Goal: Check status: Check status

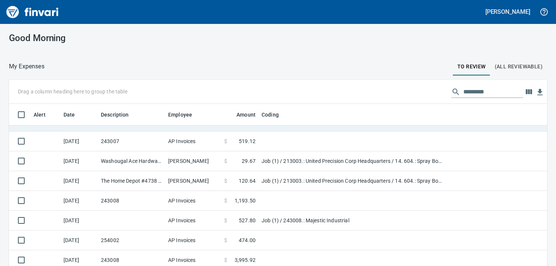
scroll to position [37, 0]
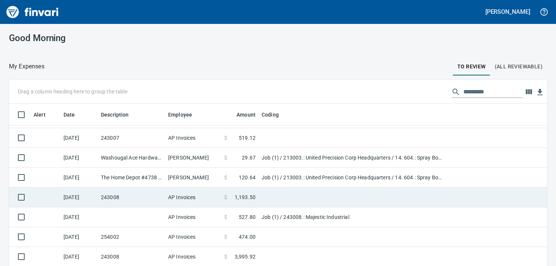
click at [270, 196] on td at bounding box center [352, 198] width 187 height 20
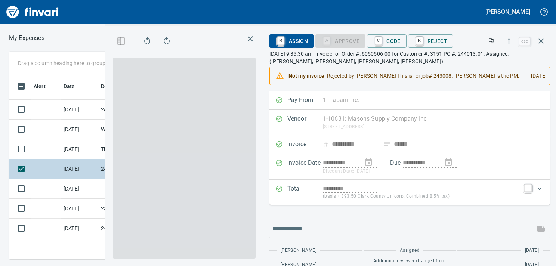
scroll to position [172, 340]
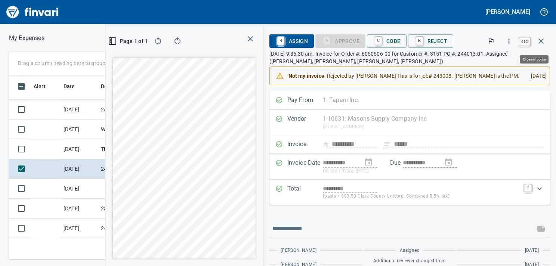
click at [538, 40] on icon "button" at bounding box center [541, 41] width 9 height 9
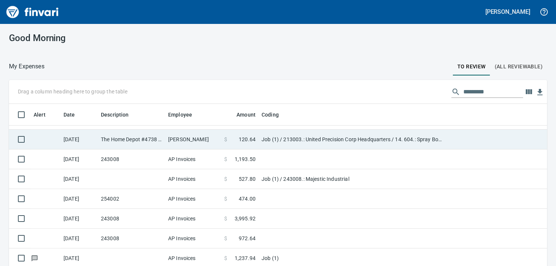
scroll to position [21, 0]
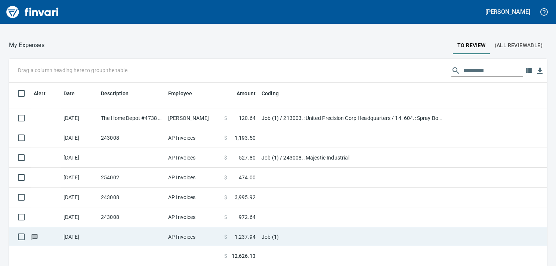
click at [247, 233] on span "1,237.94" at bounding box center [245, 236] width 21 height 7
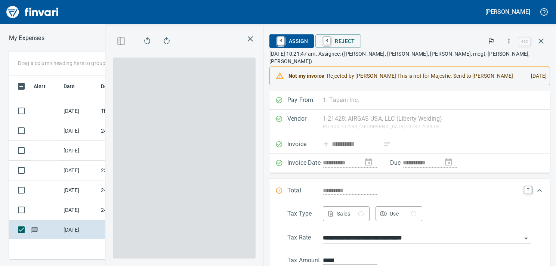
scroll to position [172, 340]
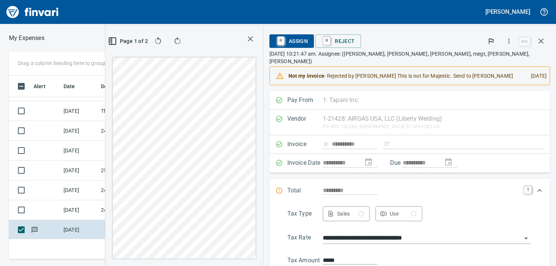
click at [206, 56] on div at bounding box center [184, 158] width 146 height 204
